Goal: Information Seeking & Learning: Learn about a topic

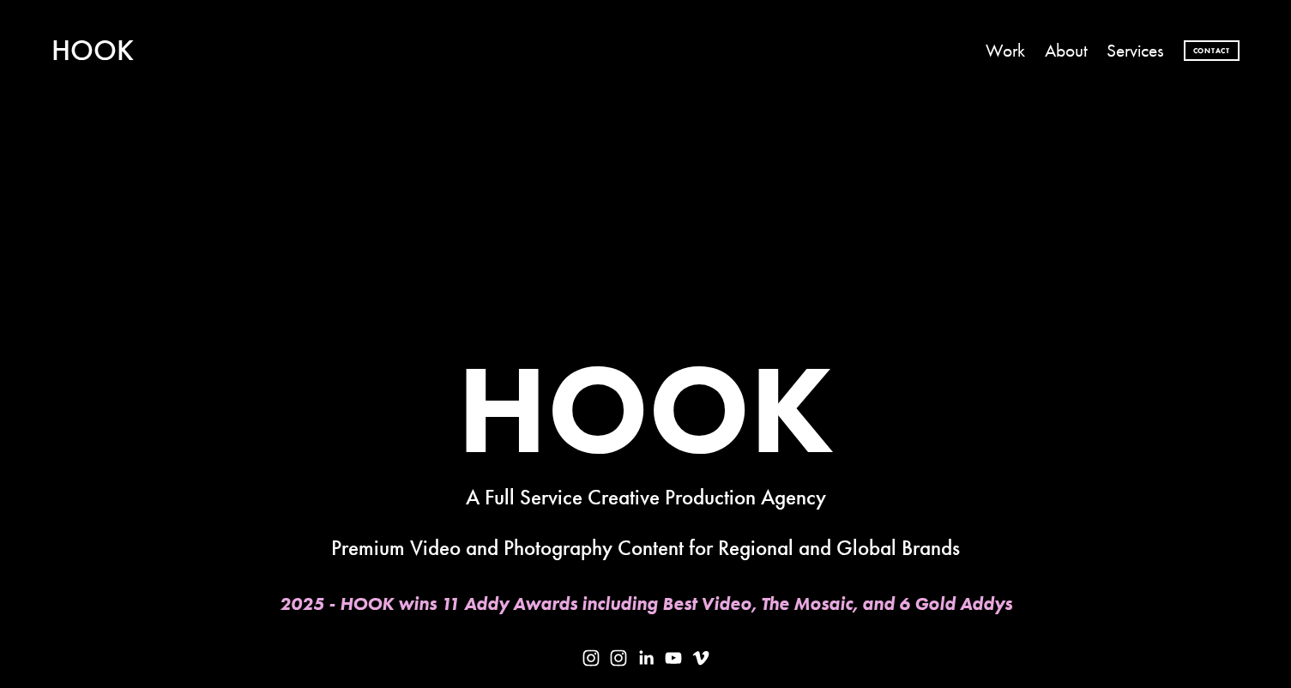
click at [1065, 44] on link "About" at bounding box center [1066, 51] width 43 height 37
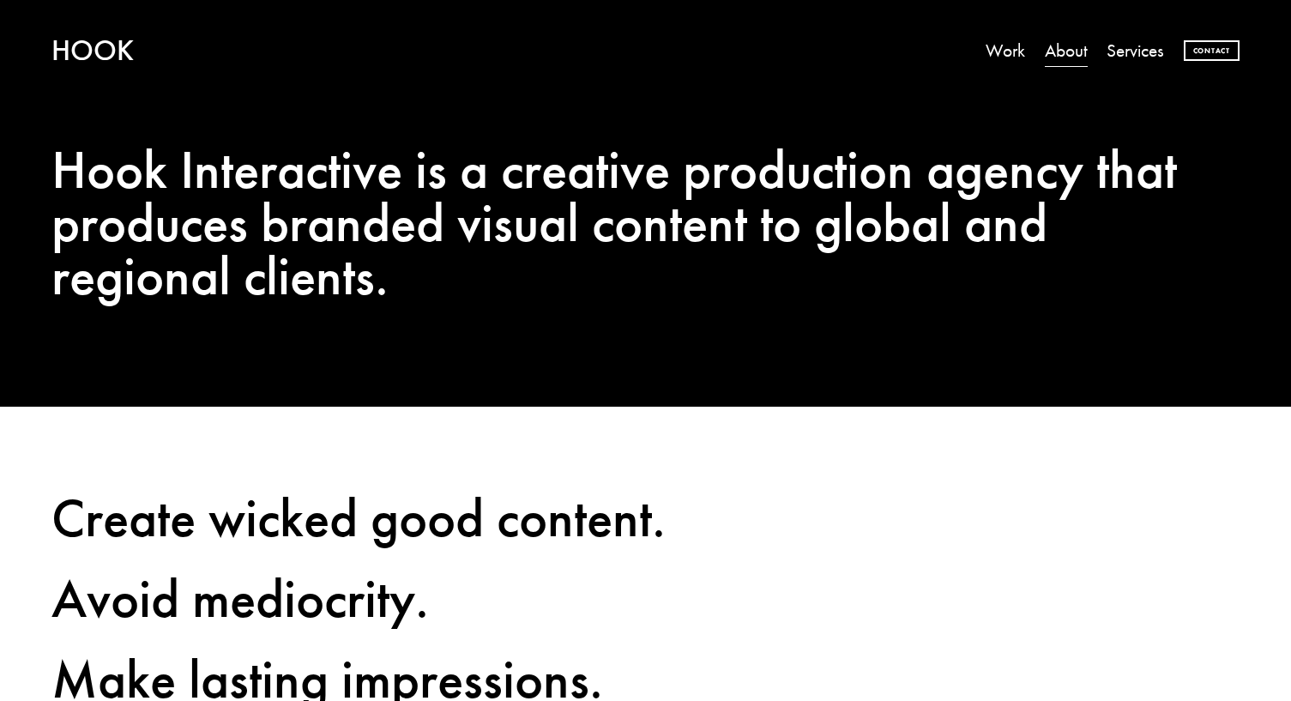
click at [1117, 55] on link "Services" at bounding box center [1135, 51] width 57 height 37
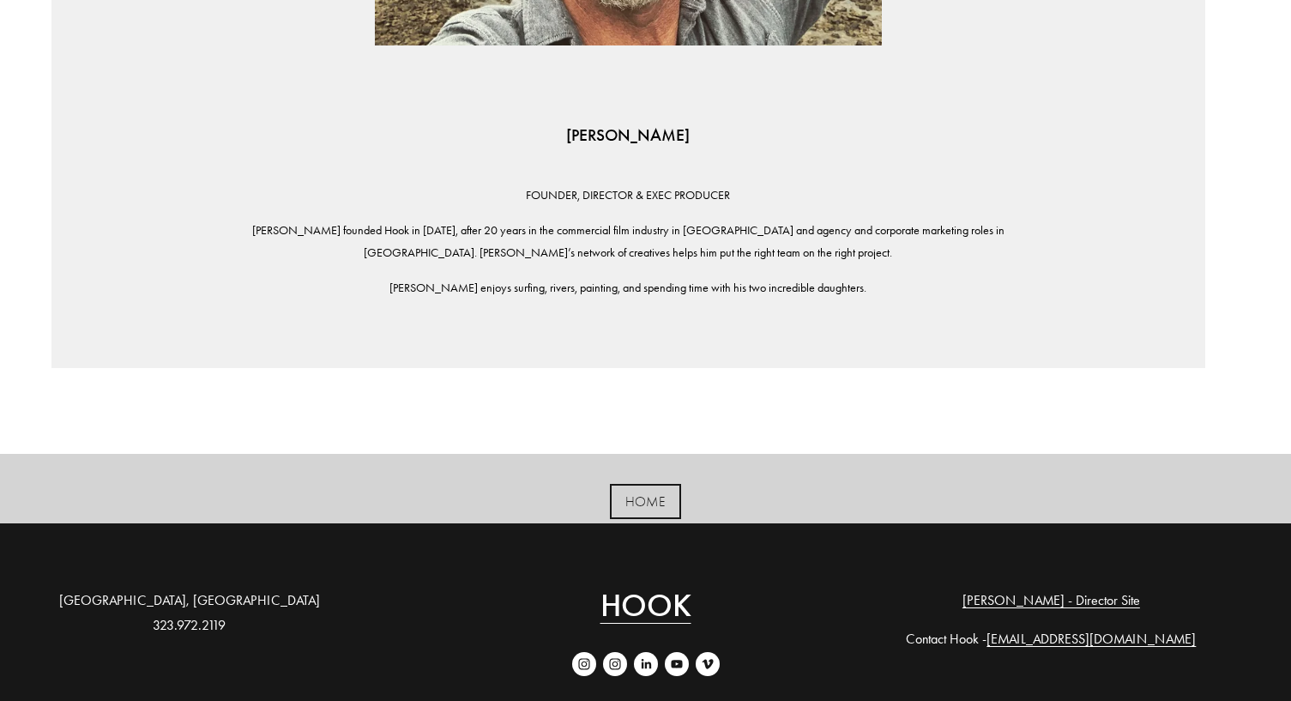
scroll to position [1756, 0]
